Goal: Transaction & Acquisition: Purchase product/service

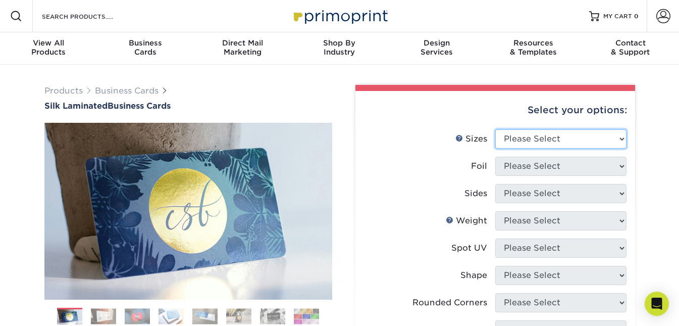
click at [549, 137] on select "Please Select 1.5" x 3.5" - Mini 1.75" x 3.5" - Mini 2" x 2" - Square 2" x 3" -…" at bounding box center [560, 138] width 131 height 19
select select "2.00x3.50"
click at [495, 129] on select "Please Select 1.5" x 3.5" - Mini 1.75" x 3.5" - Mini 2" x 2" - Square 2" x 3" -…" at bounding box center [560, 138] width 131 height 19
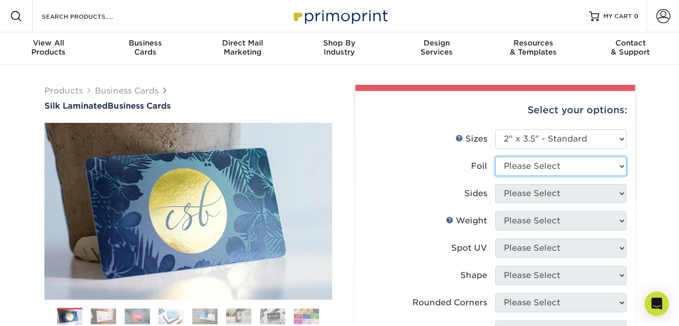
click at [524, 165] on select "Please Select Yes No" at bounding box center [560, 166] width 131 height 19
select select "0"
click at [495, 157] on select "Please Select Yes No" at bounding box center [560, 166] width 131 height 19
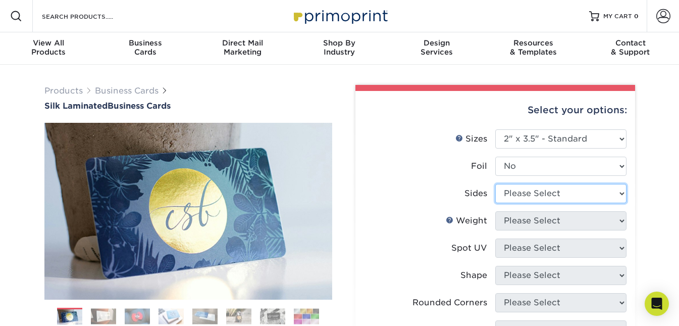
click at [519, 195] on select "Please Select Print Both Sides Print Front Only" at bounding box center [560, 193] width 131 height 19
select select "32d3c223-f82c-492b-b915-ba065a00862f"
click at [495, 184] on select "Please Select Print Both Sides Print Front Only" at bounding box center [560, 193] width 131 height 19
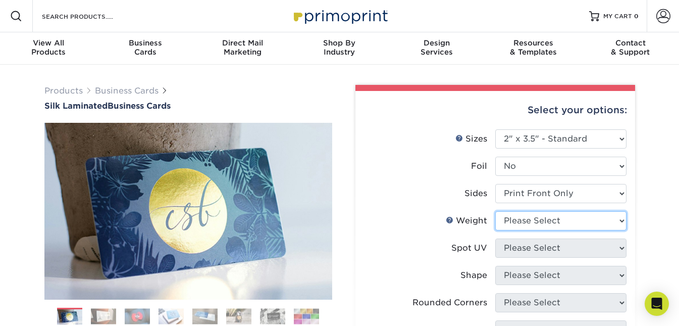
click at [520, 221] on select "Please Select 16PT" at bounding box center [560, 220] width 131 height 19
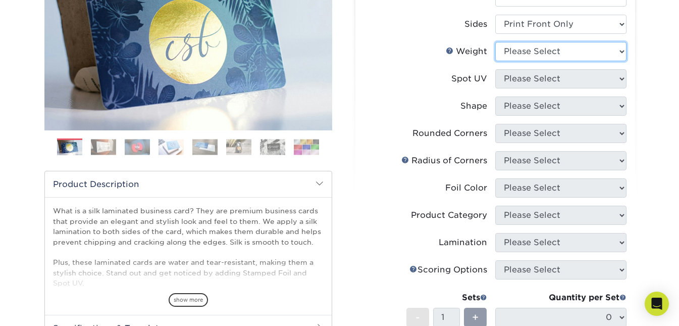
scroll to position [202, 0]
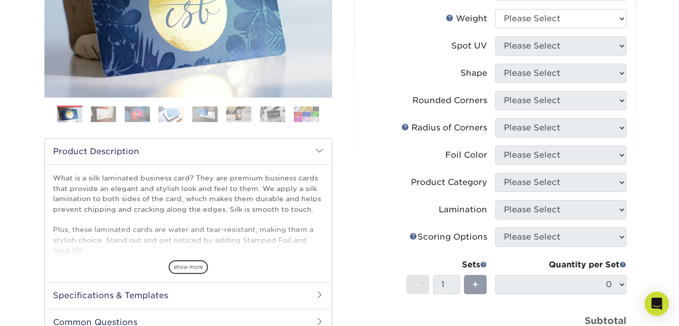
click at [195, 108] on img at bounding box center [204, 114] width 25 height 16
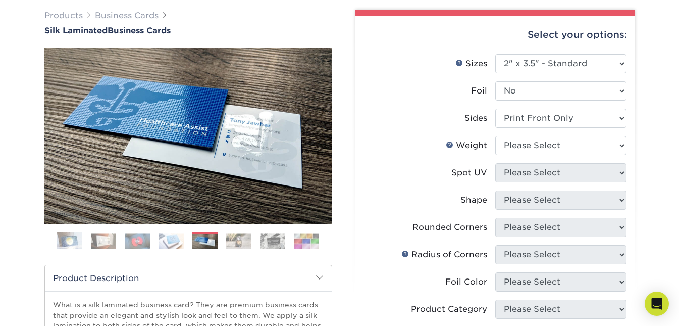
scroll to position [50, 0]
